Goal: Information Seeking & Learning: Learn about a topic

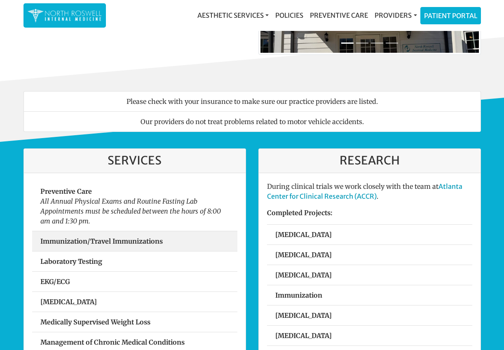
scroll to position [165, 0]
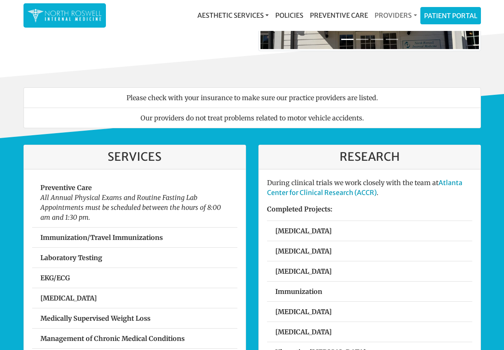
click at [389, 14] on link "Providers" at bounding box center [396, 15] width 49 height 16
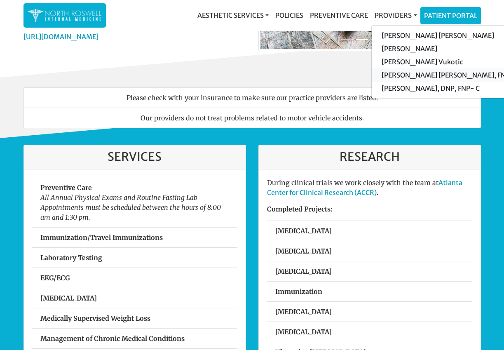
click at [408, 77] on link "[PERSON_NAME] [PERSON_NAME], FNP-C" at bounding box center [450, 74] width 156 height 13
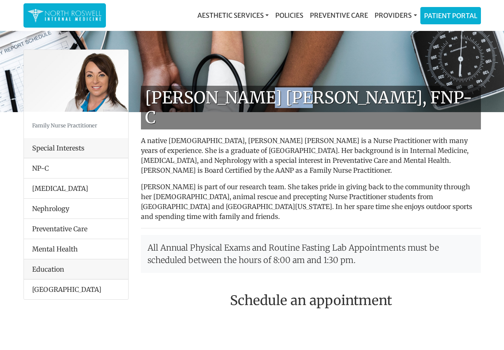
drag, startPoint x: 290, startPoint y: 96, endPoint x: 251, endPoint y: 99, distance: 39.3
click at [251, 99] on h1 "[PERSON_NAME] [PERSON_NAME], FNP-C" at bounding box center [311, 108] width 340 height 44
drag, startPoint x: 251, startPoint y: 99, endPoint x: 281, endPoint y: 98, distance: 30.5
copy h1 "Leger"
click at [292, 98] on h1 "[PERSON_NAME] [PERSON_NAME], FNP-C" at bounding box center [311, 108] width 340 height 44
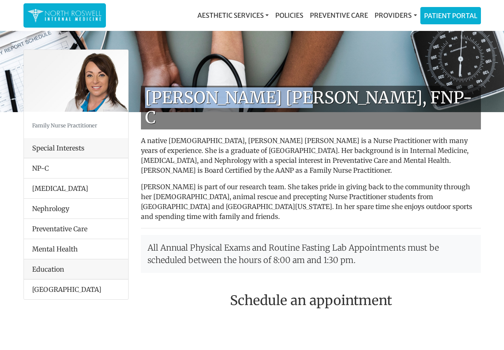
drag, startPoint x: 292, startPoint y: 98, endPoint x: 141, endPoint y: 95, distance: 150.6
click at [141, 95] on h1 "[PERSON_NAME] [PERSON_NAME], FNP-C" at bounding box center [311, 108] width 340 height 44
drag, startPoint x: 141, startPoint y: 95, endPoint x: 158, endPoint y: 95, distance: 16.5
copy h1 "Keela Weeks Leger"
click at [396, 15] on link "Providers" at bounding box center [396, 15] width 49 height 16
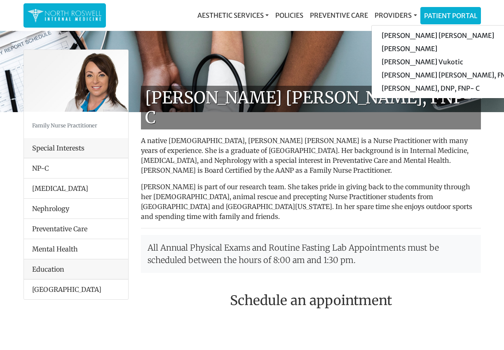
drag, startPoint x: 276, startPoint y: 259, endPoint x: 277, endPoint y: 250, distance: 8.8
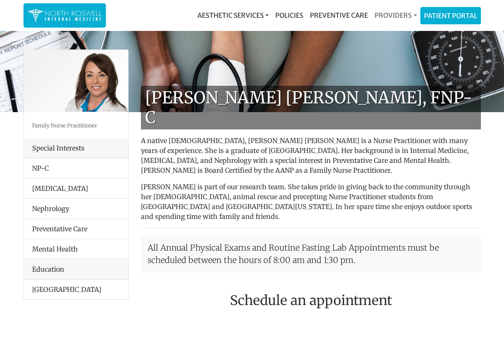
click at [401, 18] on link "Providers" at bounding box center [396, 15] width 49 height 16
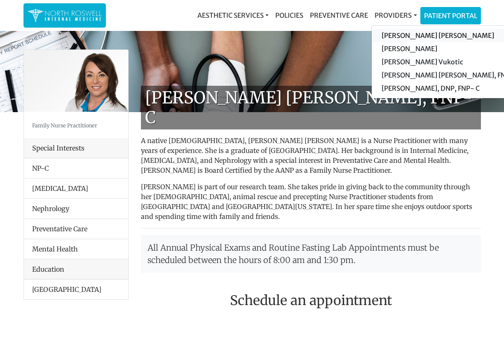
click at [400, 35] on link "[PERSON_NAME] [PERSON_NAME]" at bounding box center [450, 35] width 156 height 13
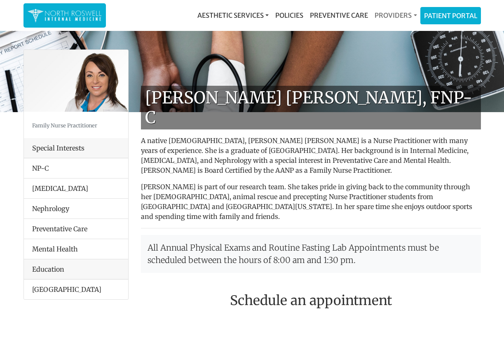
click at [402, 16] on link "Providers" at bounding box center [396, 15] width 49 height 16
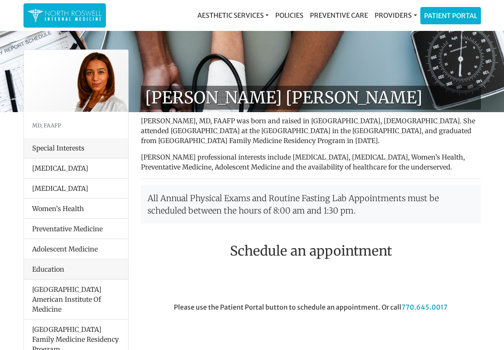
drag, startPoint x: 413, startPoint y: 8, endPoint x: 393, endPoint y: 28, distance: 28.6
click at [393, 28] on nav "Aesthetic Services Events & Providers Morpheus8 Skin Pen Xeomin Policies Preven…" at bounding box center [253, 15] width 458 height 31
click at [392, 16] on link "Providers" at bounding box center [396, 15] width 49 height 16
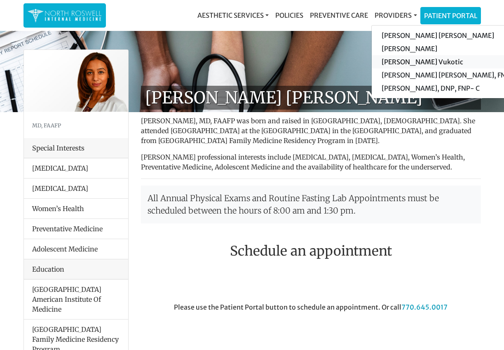
click at [400, 64] on link "[PERSON_NAME] Vukotic" at bounding box center [450, 61] width 156 height 13
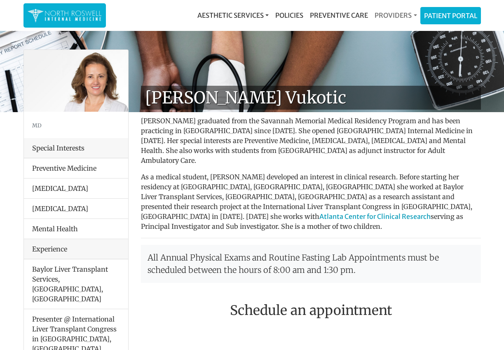
click at [393, 16] on link "Providers" at bounding box center [396, 15] width 49 height 16
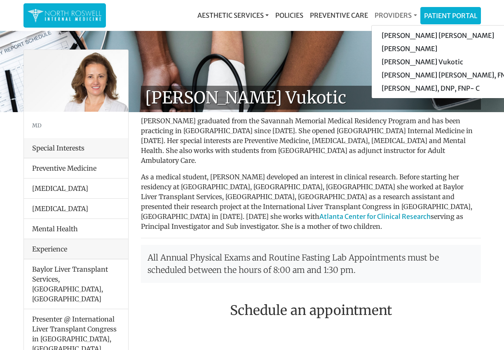
drag, startPoint x: 393, startPoint y: 18, endPoint x: 384, endPoint y: 21, distance: 9.9
click at [384, 21] on link "Providers" at bounding box center [396, 15] width 49 height 16
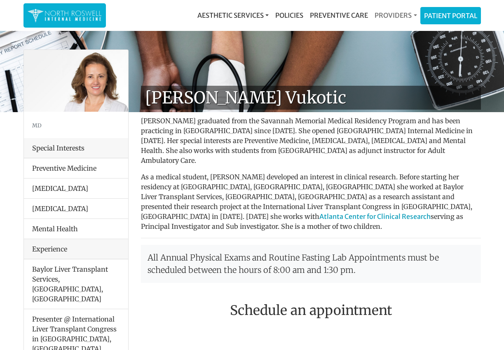
click at [384, 21] on link "Providers" at bounding box center [396, 15] width 49 height 16
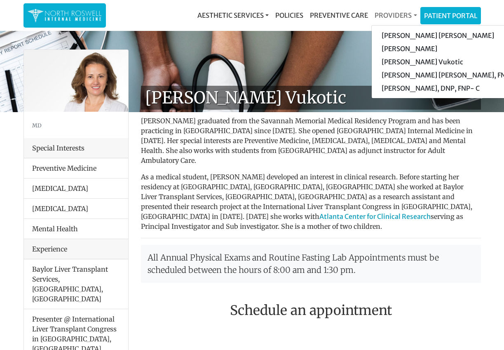
drag, startPoint x: 385, startPoint y: 22, endPoint x: 378, endPoint y: 21, distance: 7.2
click at [378, 21] on link "Providers" at bounding box center [396, 15] width 49 height 16
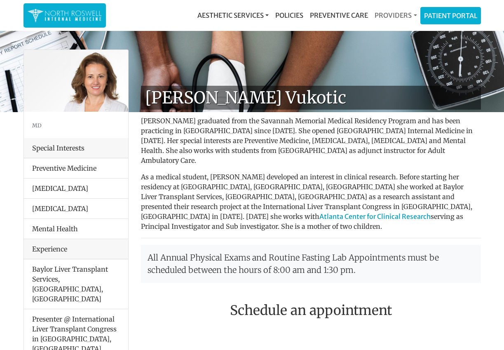
click at [379, 17] on link "Providers" at bounding box center [396, 15] width 49 height 16
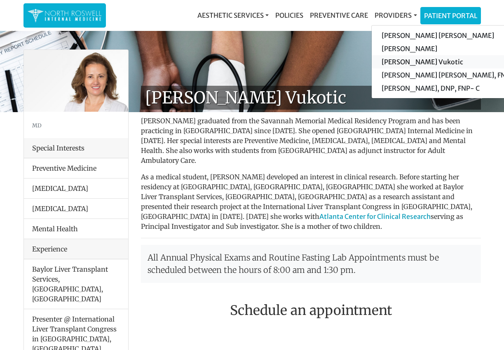
drag, startPoint x: 396, startPoint y: 59, endPoint x: 400, endPoint y: 64, distance: 6.4
drag, startPoint x: 400, startPoint y: 64, endPoint x: 373, endPoint y: 81, distance: 32.0
click at [373, 81] on link "[PERSON_NAME] [PERSON_NAME], FNP-C" at bounding box center [450, 74] width 156 height 13
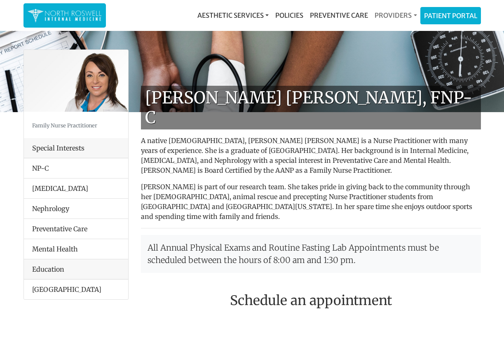
click at [394, 18] on link "Providers" at bounding box center [396, 15] width 49 height 16
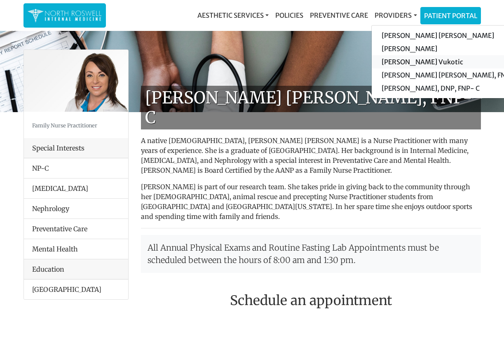
drag, startPoint x: 402, startPoint y: 78, endPoint x: 396, endPoint y: 57, distance: 22.7
click at [396, 57] on link "[PERSON_NAME] Vukotic" at bounding box center [450, 61] width 156 height 13
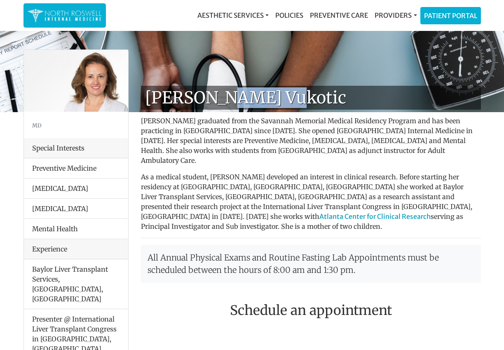
drag, startPoint x: 217, startPoint y: 98, endPoint x: 286, endPoint y: 95, distance: 68.9
click at [286, 95] on h1 "[PERSON_NAME] Vukotic" at bounding box center [311, 98] width 340 height 24
drag, startPoint x: 286, startPoint y: 95, endPoint x: 265, endPoint y: 99, distance: 21.4
copy h1 "Vukotic"
